Goal: Task Accomplishment & Management: Manage account settings

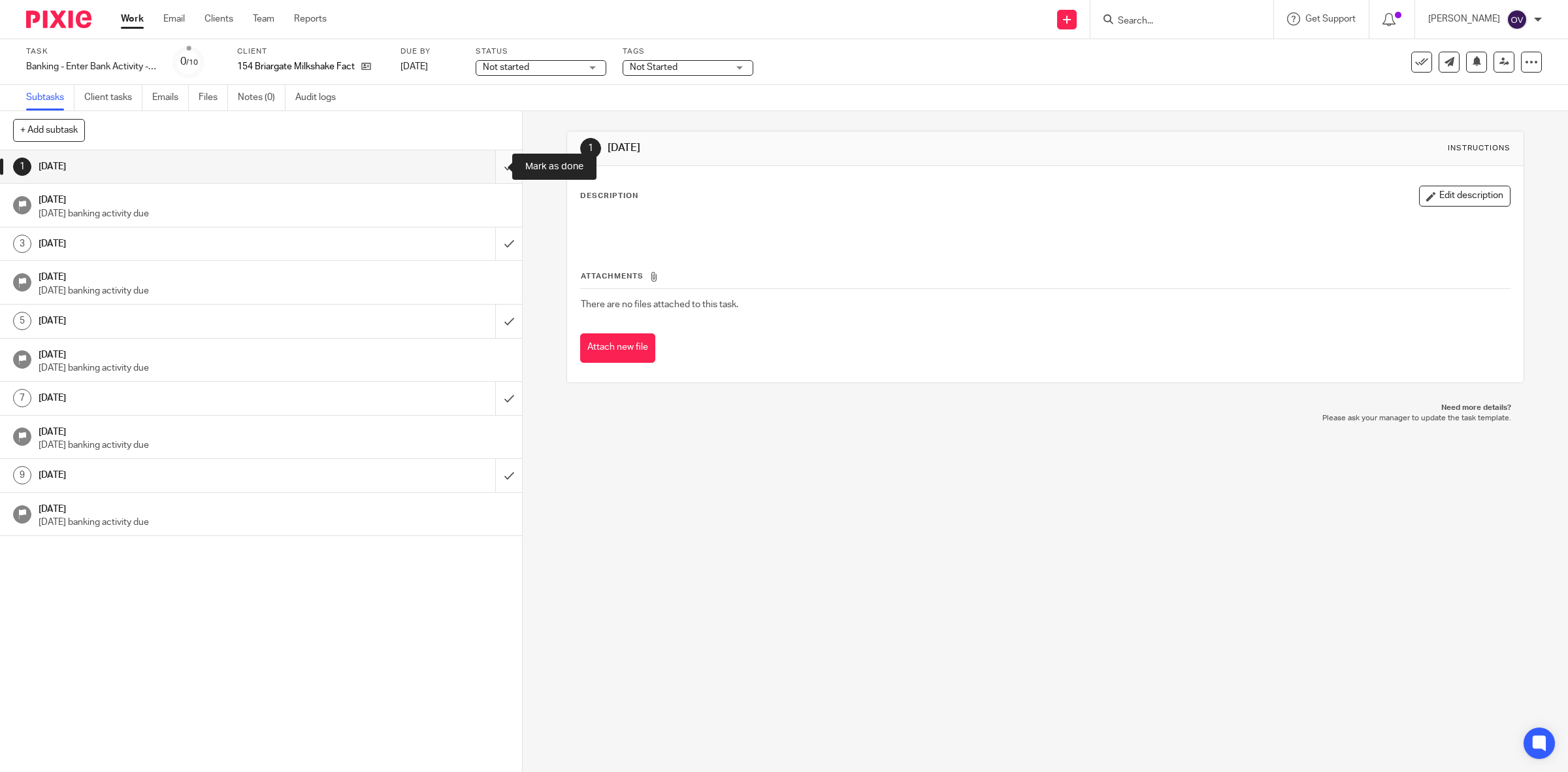
click at [487, 162] on input "submit" at bounding box center [261, 167] width 522 height 33
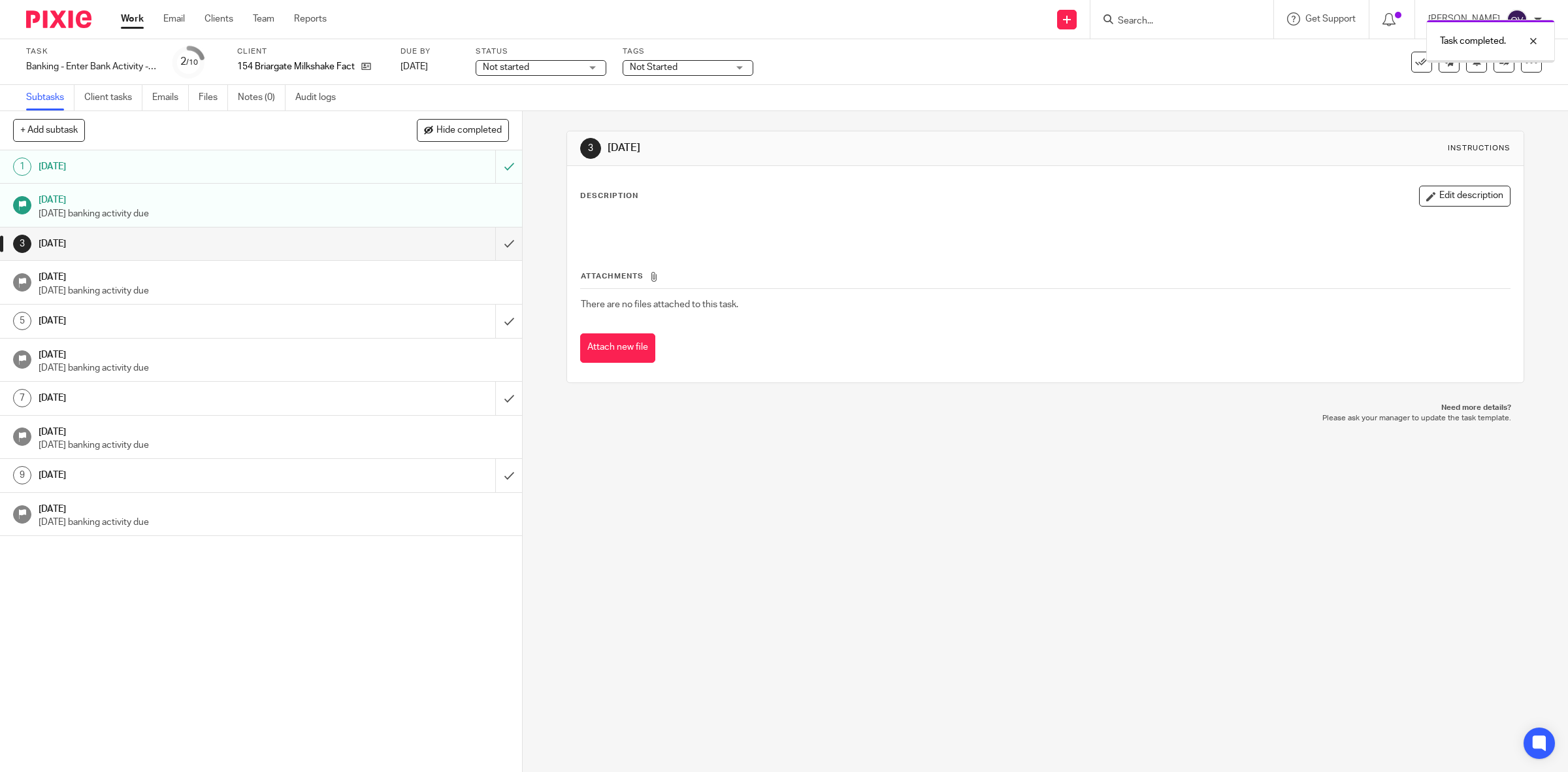
click at [567, 67] on span "Not started" at bounding box center [532, 68] width 98 height 14
drag, startPoint x: 562, startPoint y: 108, endPoint x: 671, endPoint y: 89, distance: 110.6
click at [563, 109] on li "In progress" at bounding box center [542, 115] width 129 height 27
click at [738, 70] on div "Not Started" at bounding box center [688, 68] width 131 height 16
drag, startPoint x: 655, startPoint y: 113, endPoint x: 642, endPoint y: 141, distance: 30.9
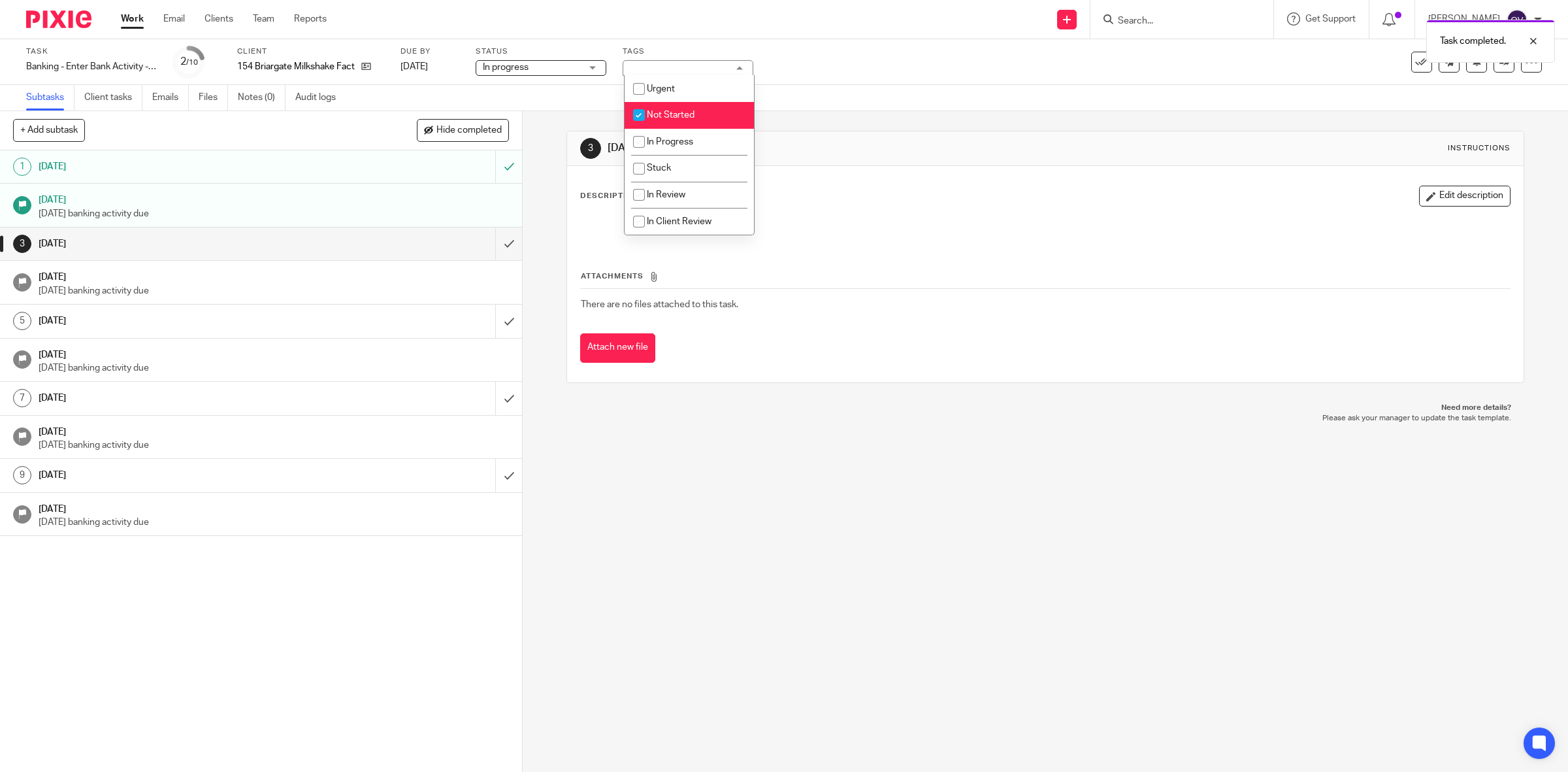
click at [652, 116] on span "Not Started" at bounding box center [670, 115] width 48 height 9
checkbox input "false"
click at [642, 141] on input "checkbox" at bounding box center [639, 141] width 25 height 25
checkbox input "true"
click at [876, 90] on div "Subtasks Client tasks Emails Files Notes (0) Audit logs" at bounding box center [784, 98] width 1568 height 26
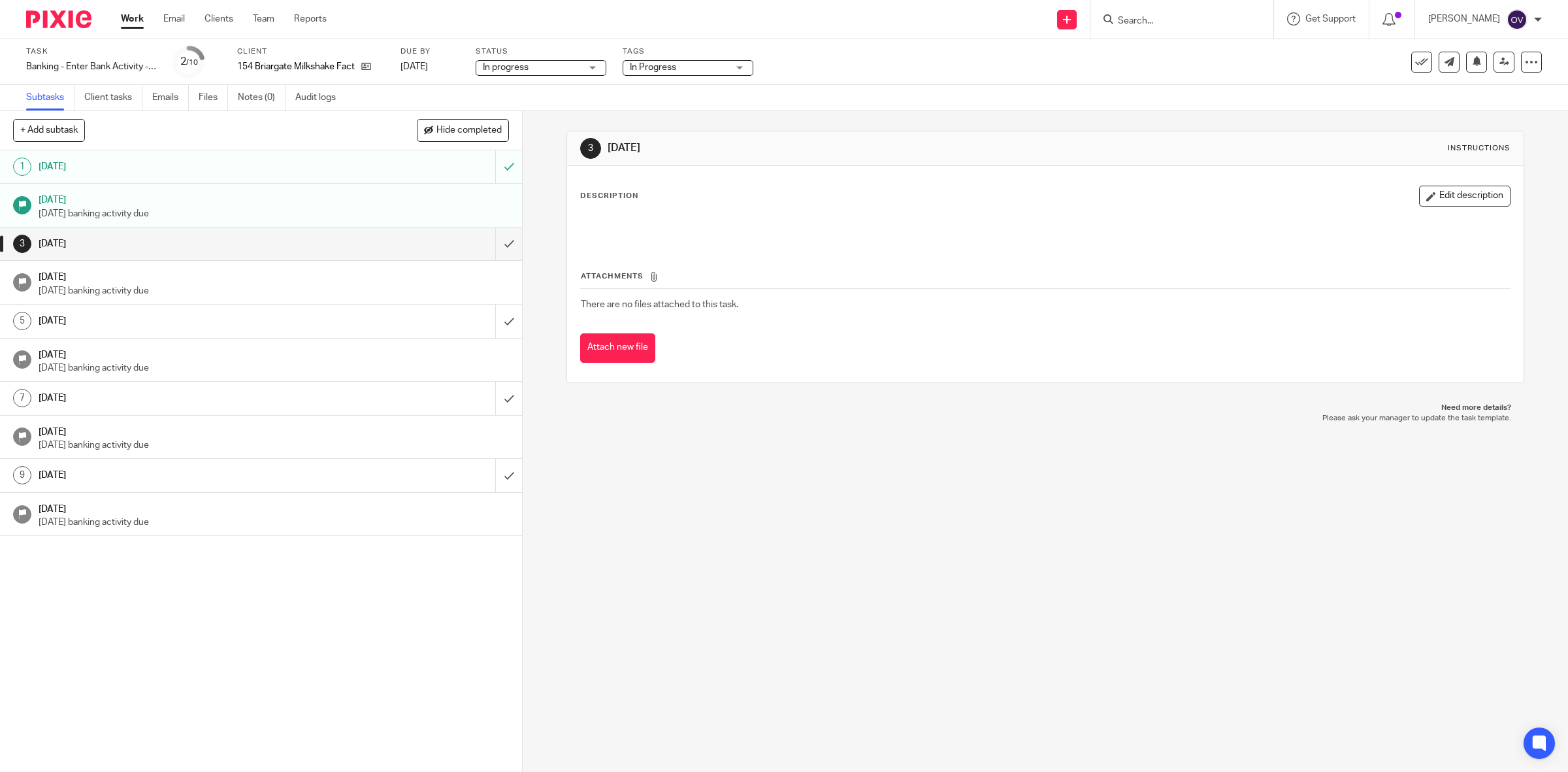
click at [131, 17] on link "Work" at bounding box center [132, 18] width 23 height 13
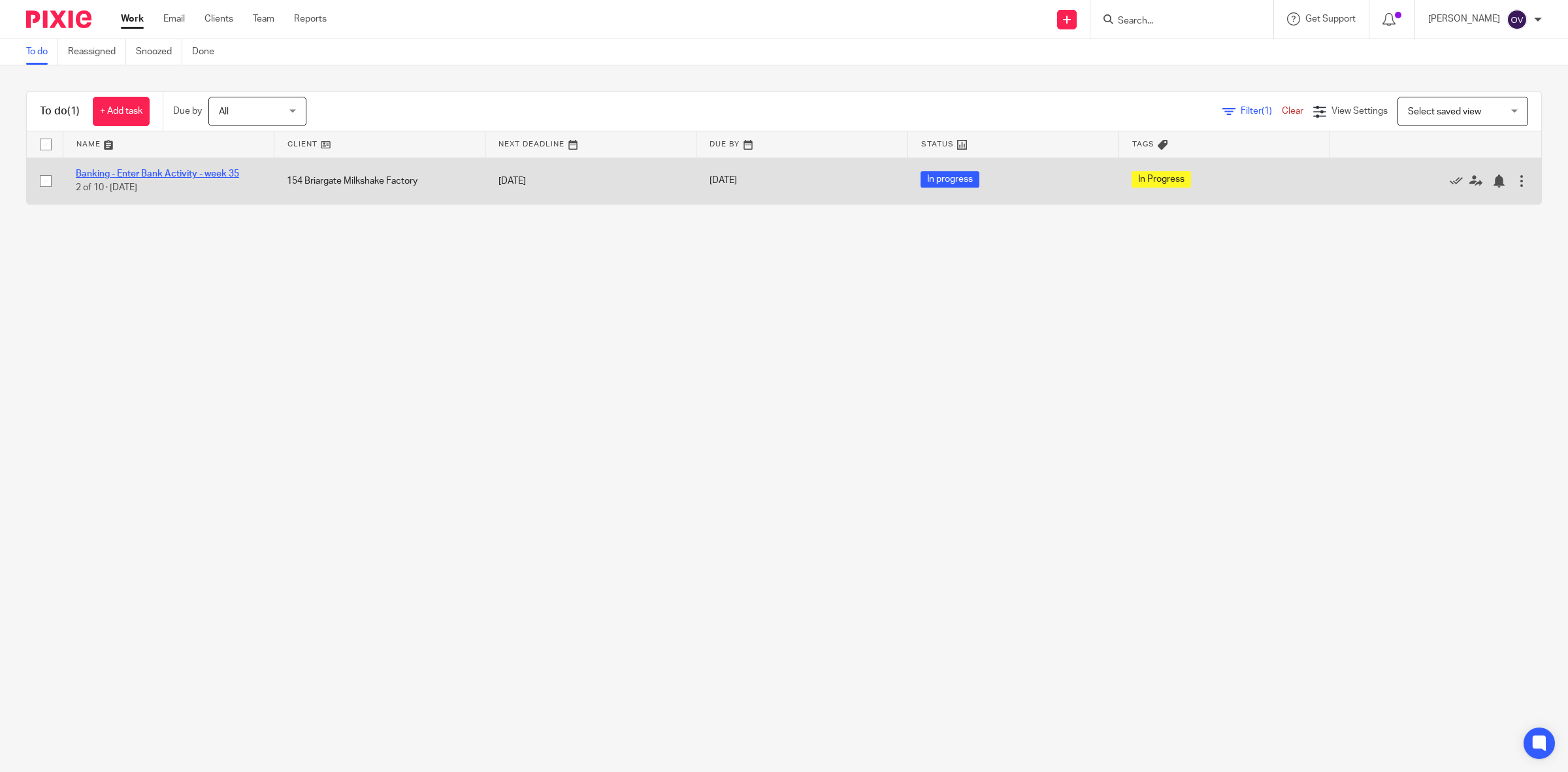
click at [168, 170] on link "Banking - Enter Bank Activity - week 35" at bounding box center [157, 174] width 163 height 9
